Goal: Obtain resource: Obtain resource

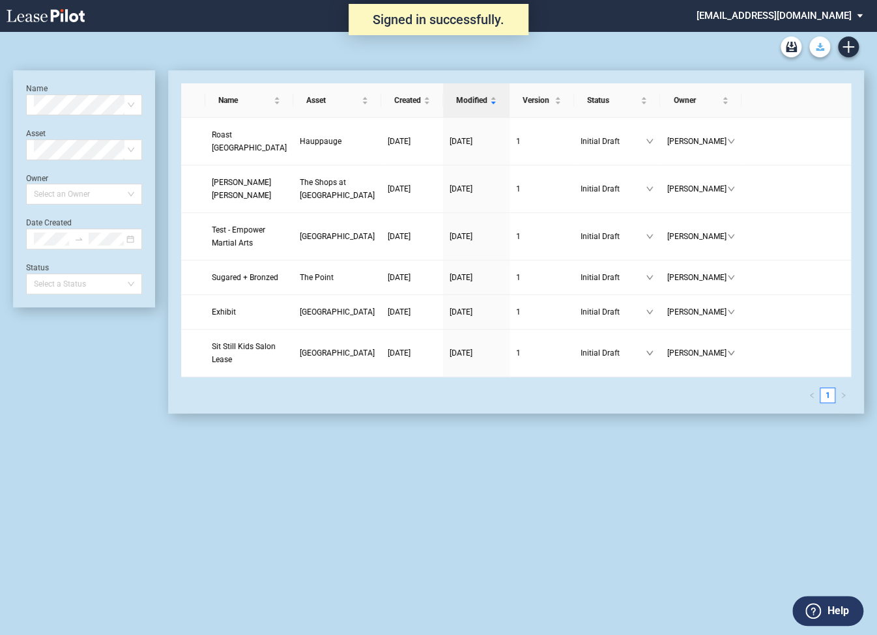
click at [820, 50] on use "Download Blank Form" at bounding box center [819, 47] width 8 height 8
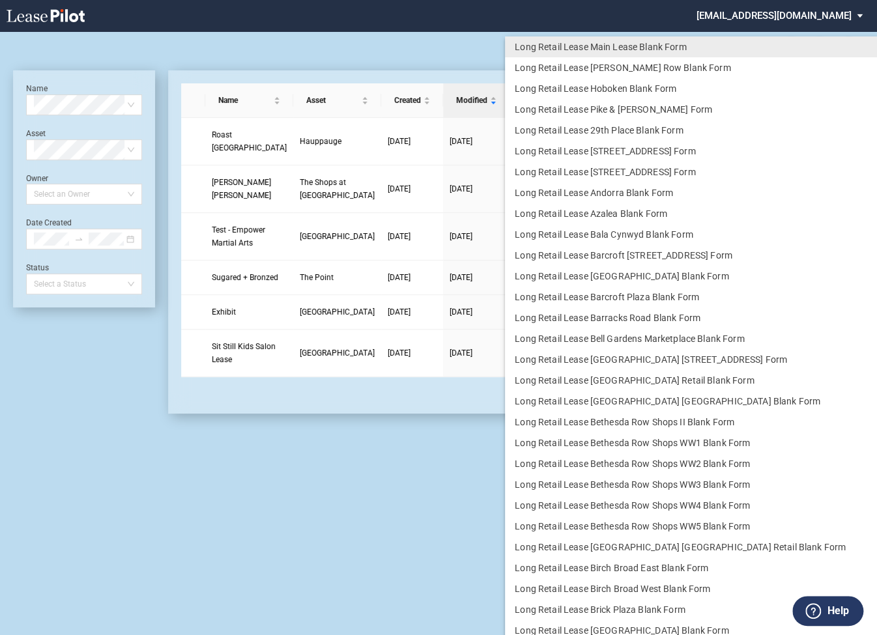
click at [735, 16] on md-backdrop at bounding box center [438, 317] width 877 height 635
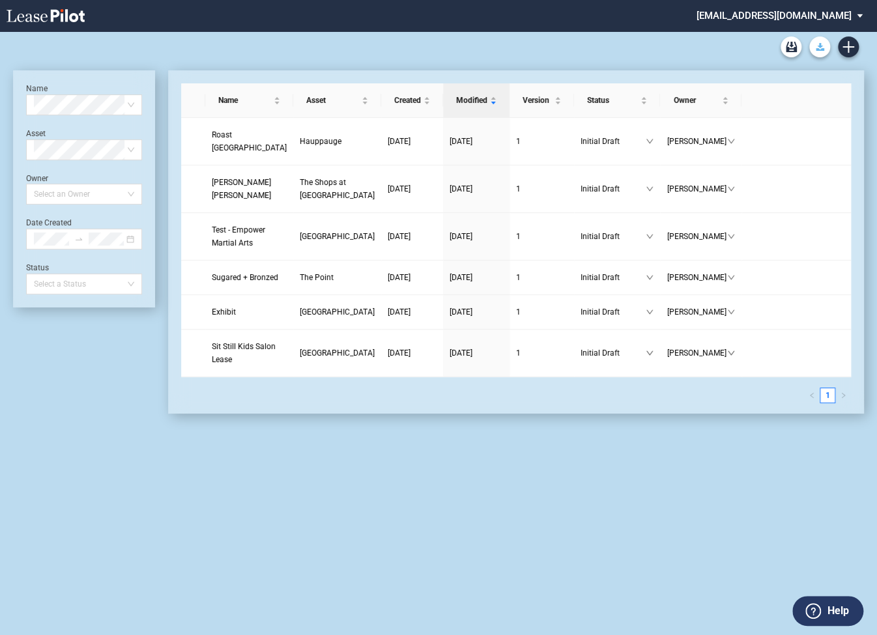
click at [819, 50] on use "Download Blank Form" at bounding box center [819, 47] width 8 height 8
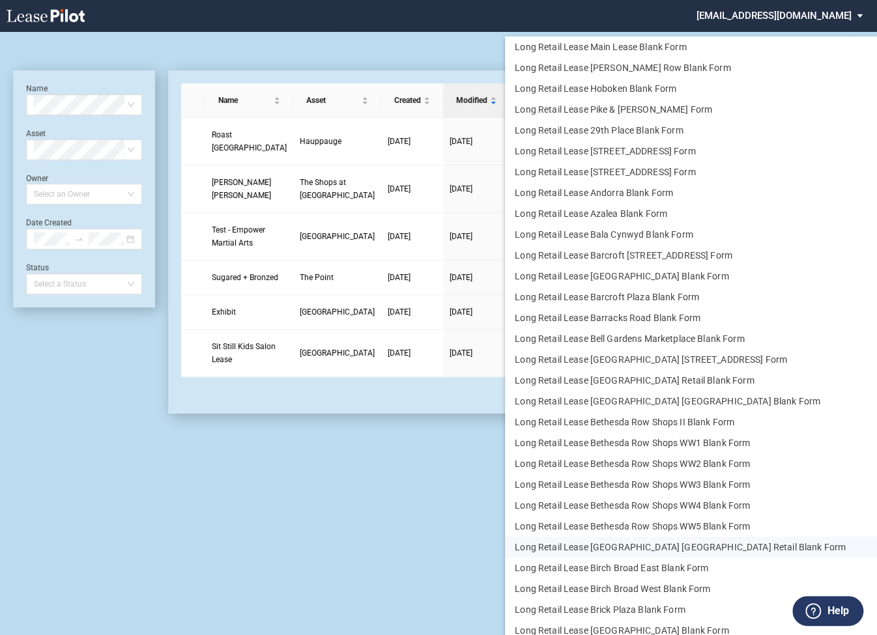
scroll to position [31, 0]
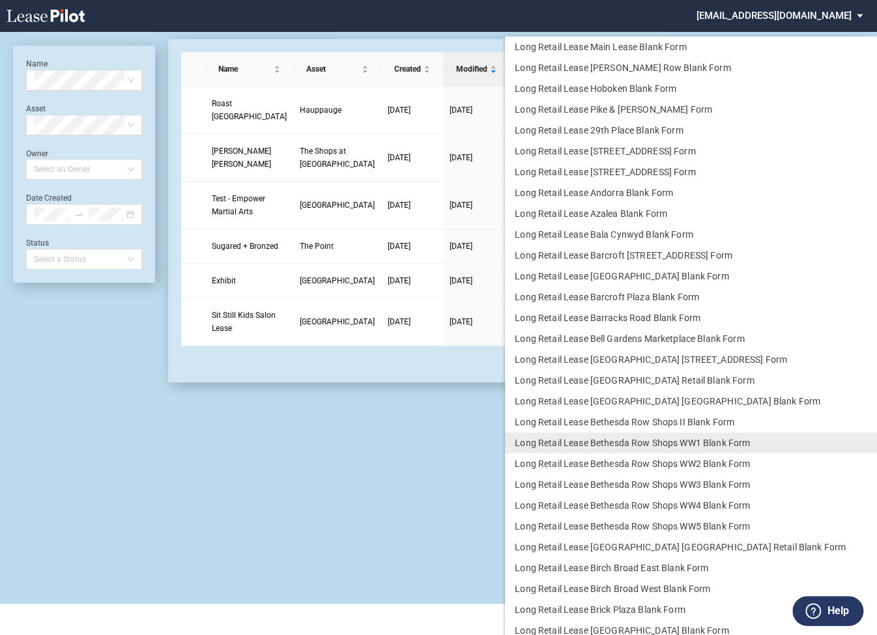
click at [421, 496] on md-backdrop at bounding box center [438, 317] width 877 height 635
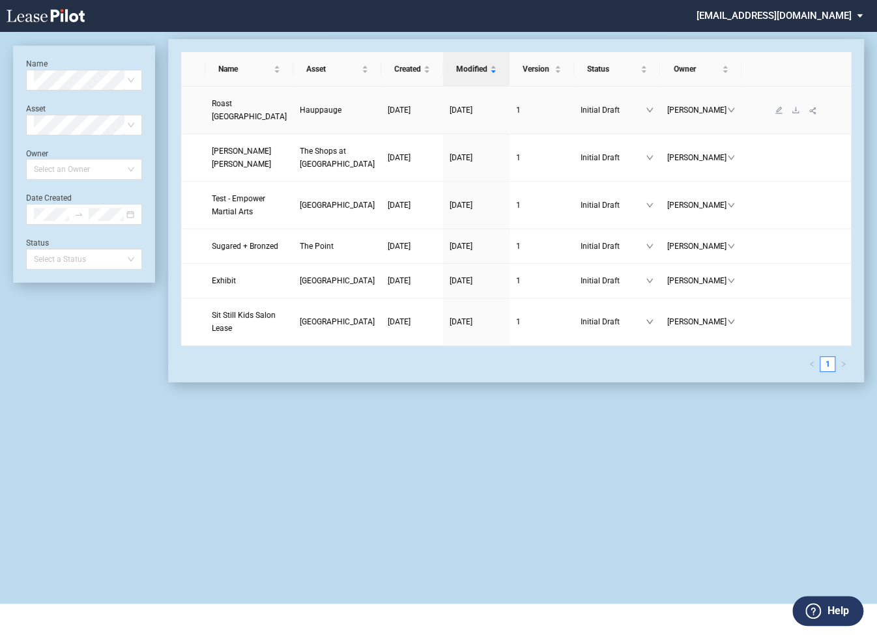
click at [240, 117] on span "Roast Sandwich House" at bounding box center [249, 110] width 75 height 22
